Goal: Obtain resource: Obtain resource

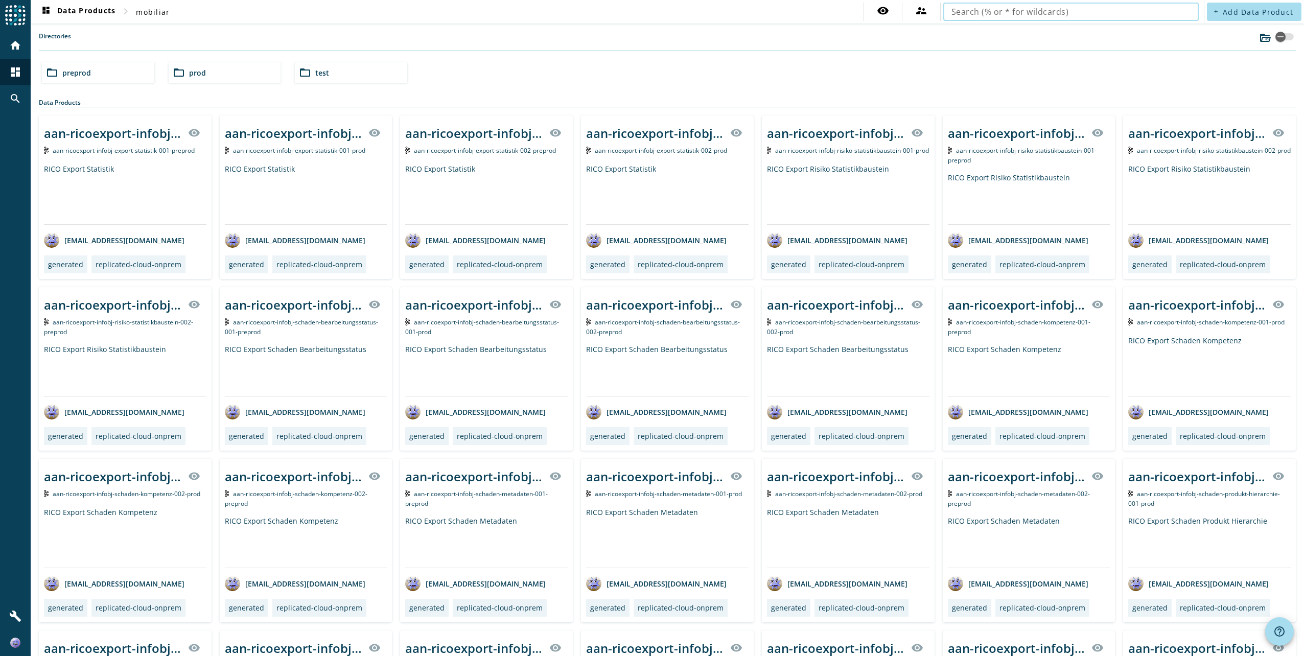
click at [1081, 14] on input "text" at bounding box center [1071, 12] width 239 height 12
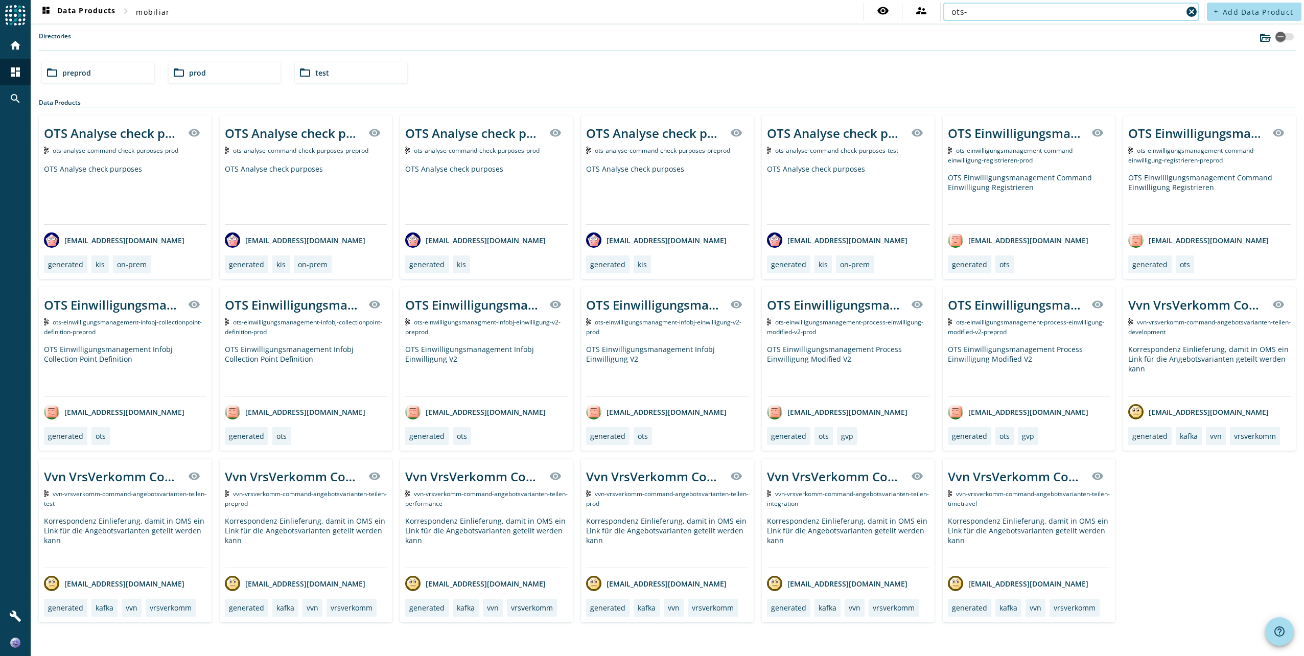
click at [88, 72] on span "preprod" at bounding box center [76, 73] width 29 height 10
click at [1018, 14] on input "ots-" at bounding box center [1067, 12] width 231 height 12
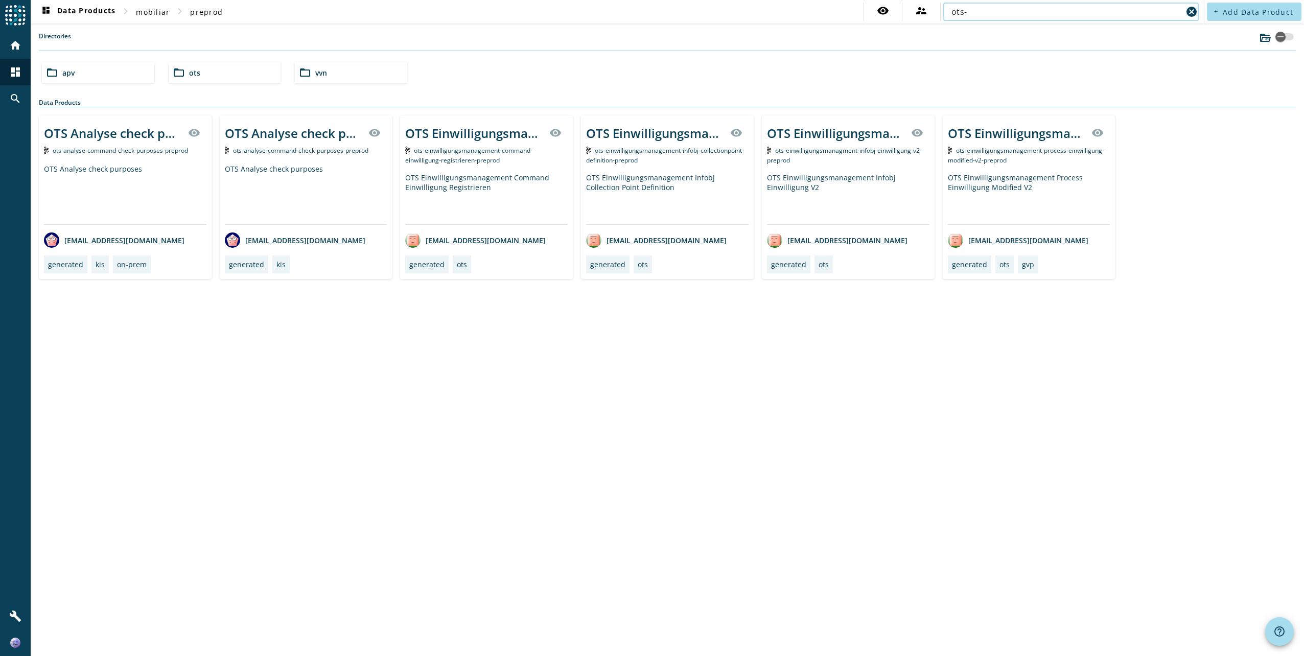
click at [940, 62] on div "folder_open apv folder_open ots folder_open vvn" at bounding box center [667, 72] width 1259 height 29
click at [1106, 14] on input "ots-" at bounding box center [1067, 12] width 231 height 12
click at [1047, 10] on input "ots-" at bounding box center [1067, 12] width 231 height 12
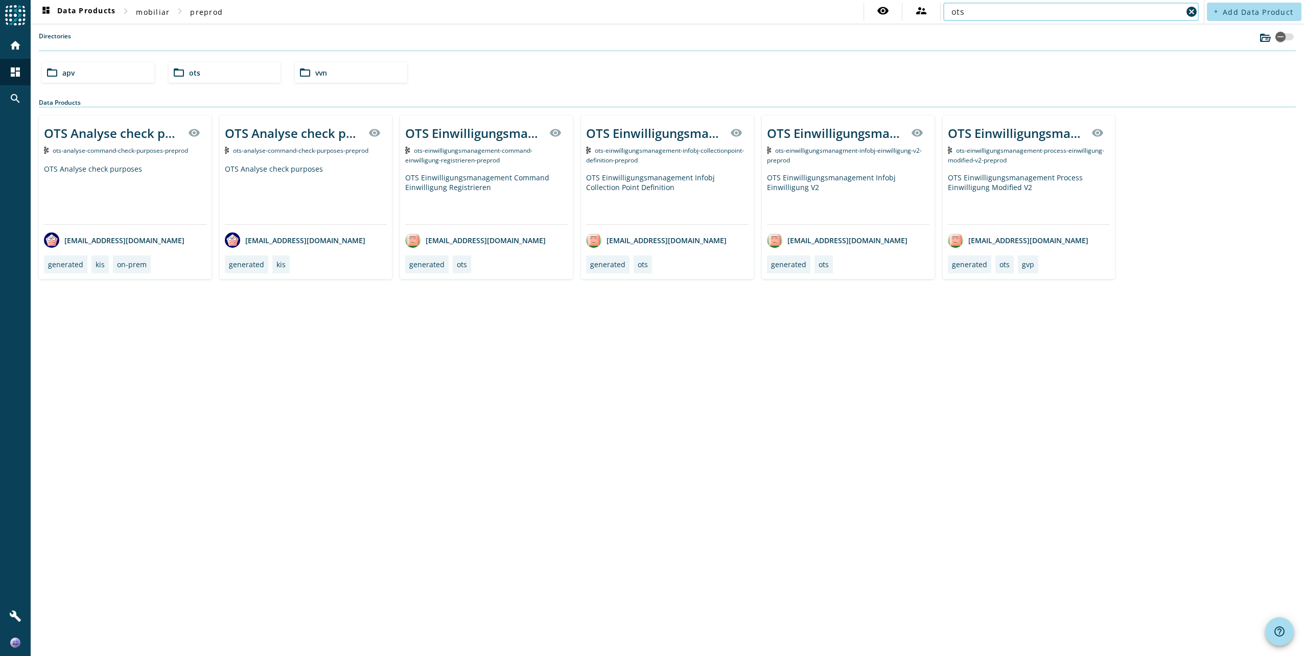
type input "ots"
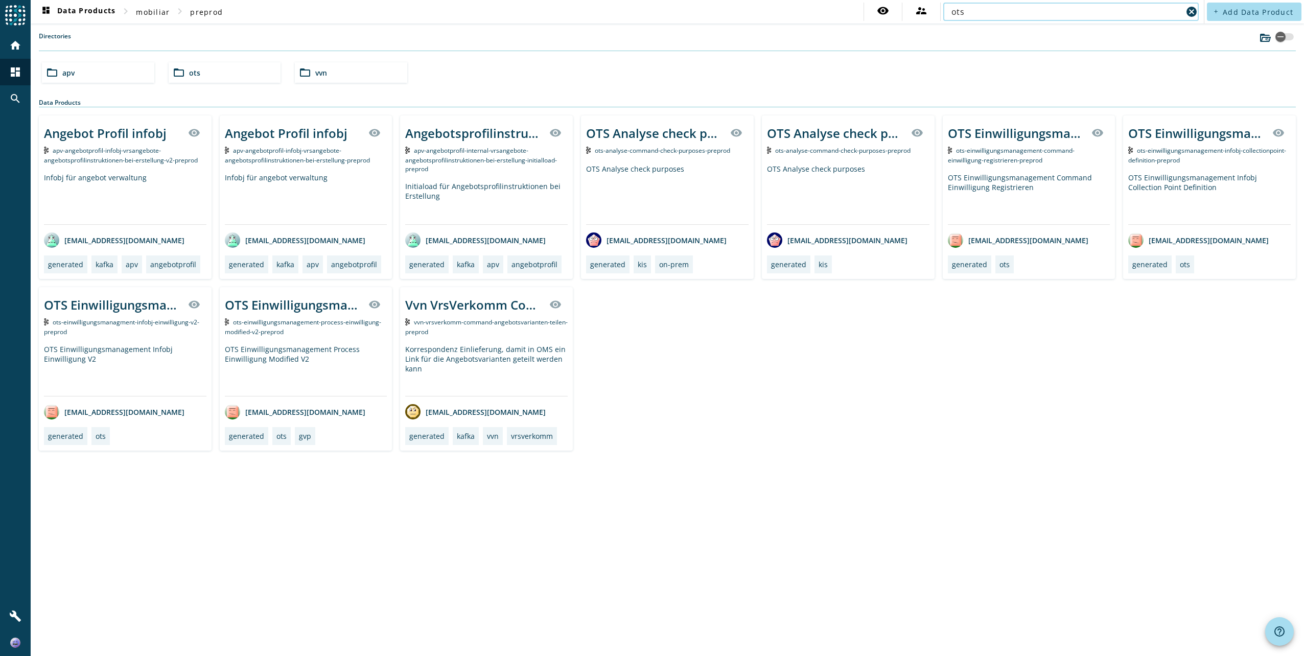
click at [216, 76] on div "folder_open ots" at bounding box center [225, 72] width 112 height 20
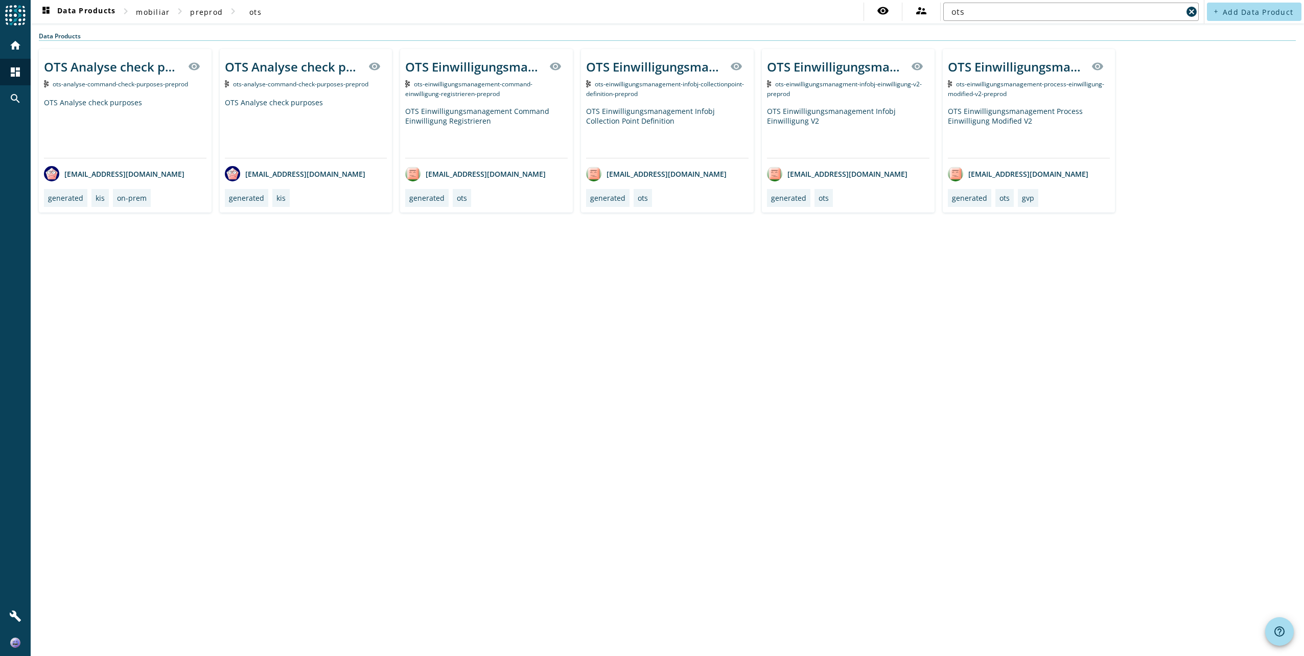
click at [780, 113] on div "OTS Einwilligungsmanagement Infobj Einwilligung V2" at bounding box center [848, 132] width 163 height 52
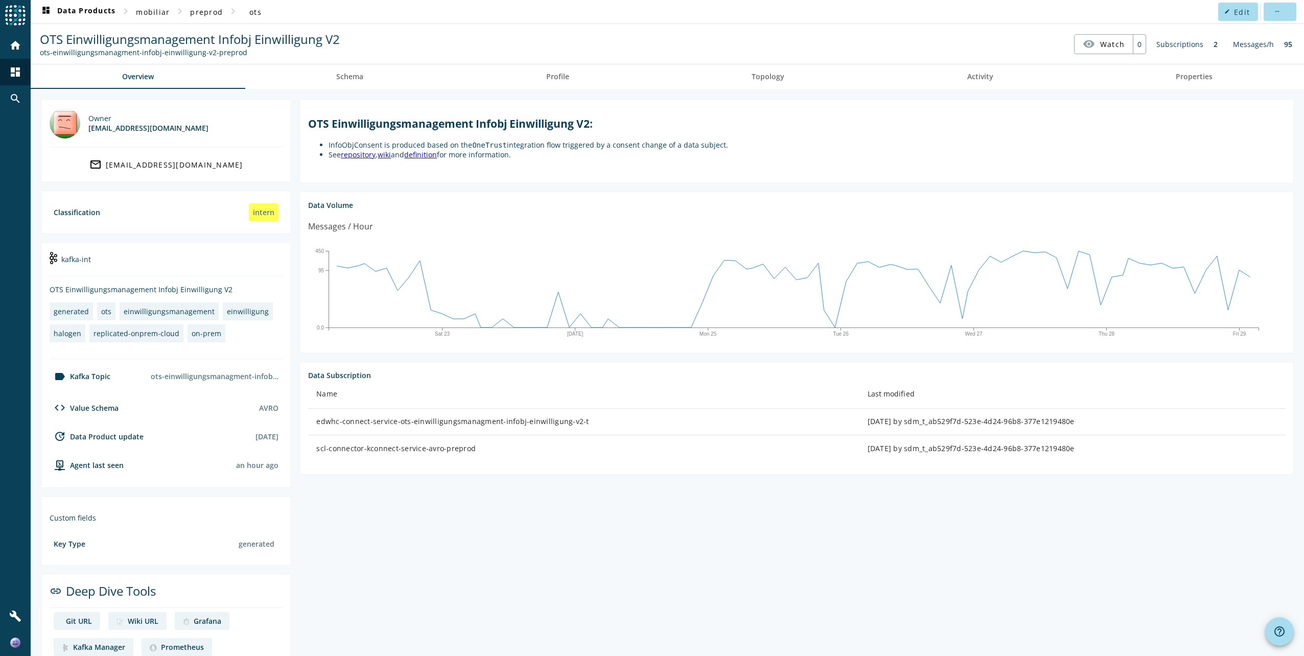
drag, startPoint x: 480, startPoint y: 452, endPoint x: 310, endPoint y: 450, distance: 170.7
click at [310, 450] on td "scl-connector-kconnect-service-avro-preprod" at bounding box center [583, 448] width 551 height 27
copy div "scl-connector-kconnect-service-avro-preprod"
click at [381, 425] on div "edwhc-connect-service-ots-einwilligungsmanagment-infobj-einwilligung-v2-t" at bounding box center [583, 422] width 535 height 10
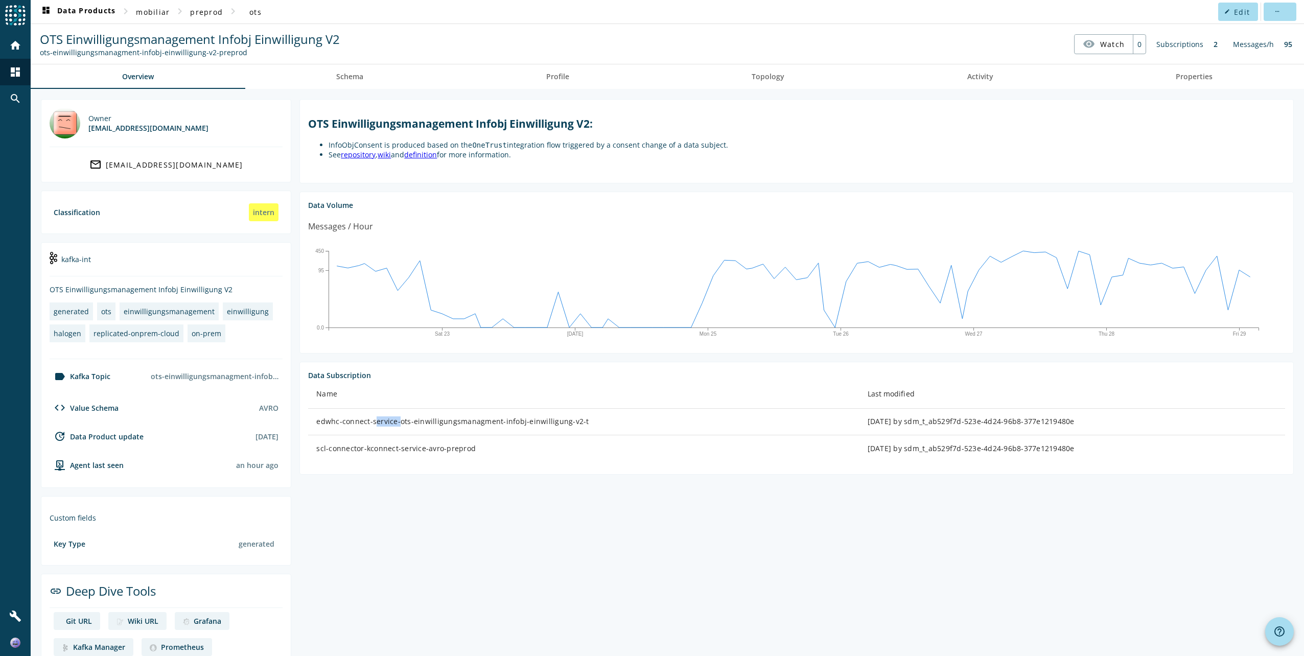
click at [381, 425] on div "edwhc-connect-service-ots-einwilligungsmanagment-infobj-einwilligung-v2-t" at bounding box center [583, 422] width 535 height 10
click at [446, 424] on div "edwhc-connect-service-ots-einwilligungsmanagment-infobj-einwilligung-v2-t" at bounding box center [583, 422] width 535 height 10
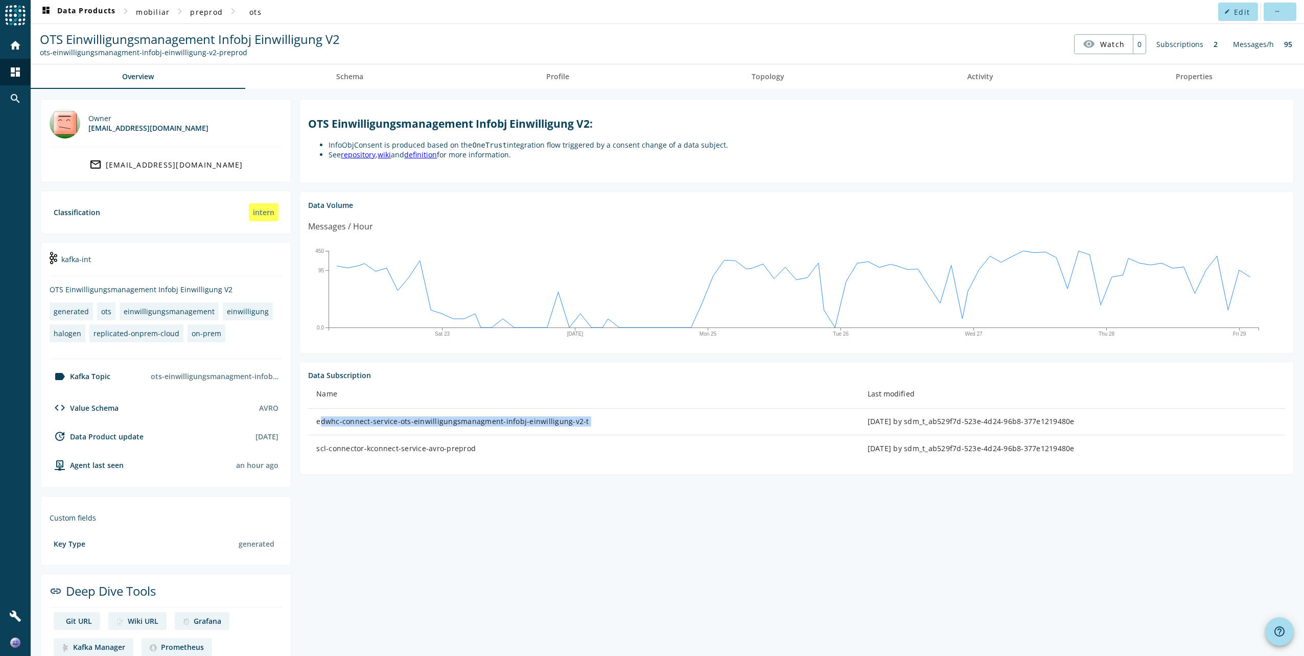
click at [446, 424] on div "edwhc-connect-service-ots-einwilligungsmanagment-infobj-einwilligung-v2-t" at bounding box center [583, 422] width 535 height 10
click at [458, 451] on div "scl-connector-kconnect-service-avro-preprod" at bounding box center [583, 449] width 535 height 10
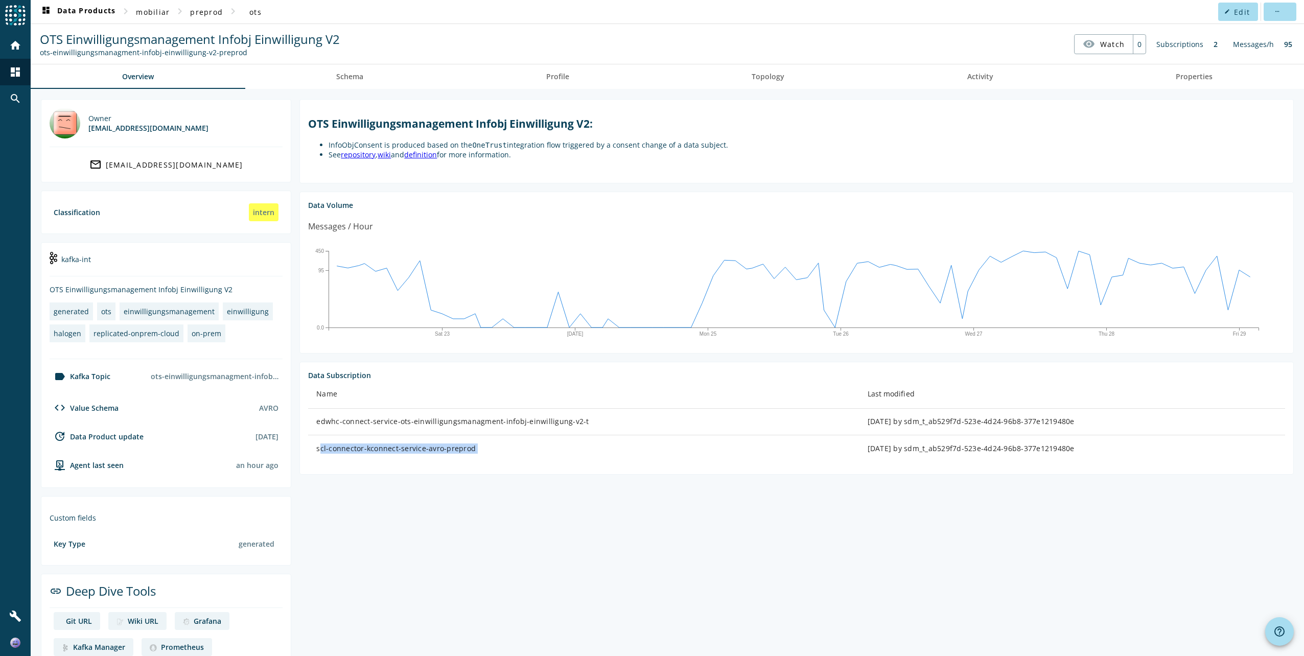
copy div "scl-connector-kconnect-service-avro-preprod"
click at [440, 451] on div "scl-connector-kconnect-service-avro-preprod" at bounding box center [583, 449] width 535 height 10
click at [439, 451] on div "scl-connector-kconnect-service-avro-preprod" at bounding box center [583, 449] width 535 height 10
click at [467, 467] on section "Data Subscription Name Last modified edwhc-connect-service-ots-einwilligungsman…" at bounding box center [797, 418] width 995 height 113
drag, startPoint x: 326, startPoint y: 452, endPoint x: 441, endPoint y: 449, distance: 114.5
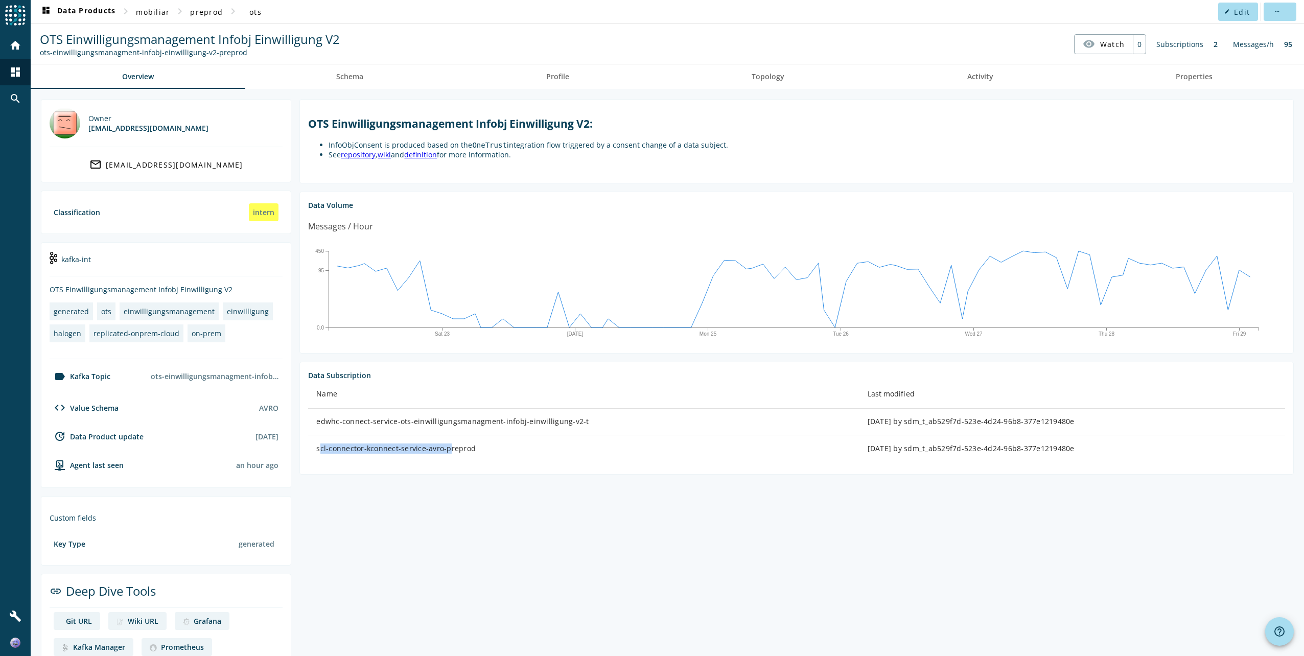
click at [441, 449] on div "scl-connector-kconnect-service-avro-preprod" at bounding box center [583, 449] width 535 height 10
copy div "scl-connector-kconnect-service-avro-"
